Goal: Find specific page/section: Find specific page/section

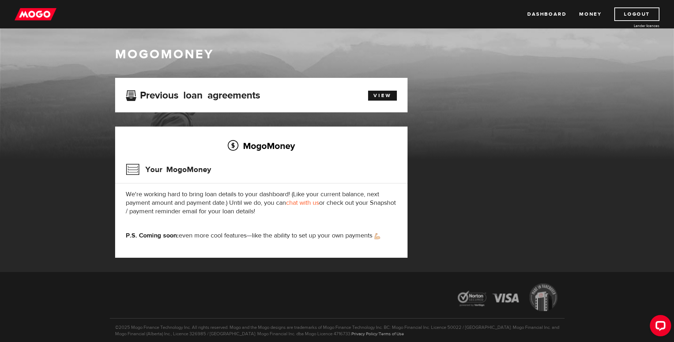
scroll to position [30, 0]
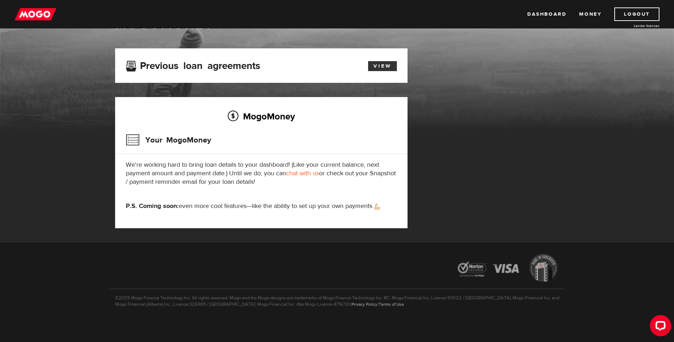
click at [388, 62] on link "View" at bounding box center [382, 66] width 29 height 10
click at [132, 63] on h3 "Previous loan agreements" at bounding box center [193, 64] width 134 height 9
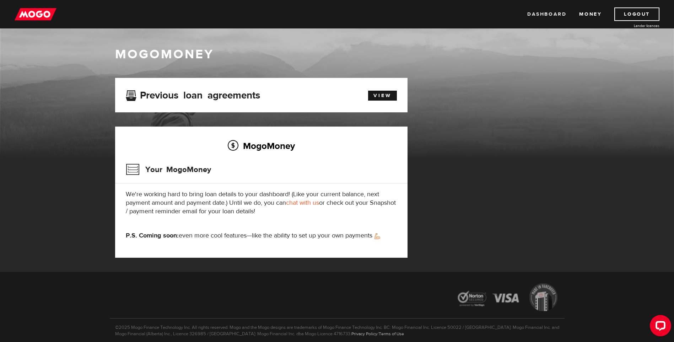
click at [563, 12] on link "Dashboard" at bounding box center [547, 14] width 39 height 14
click at [555, 12] on link "Dashboard" at bounding box center [547, 14] width 39 height 14
